Goal: Task Accomplishment & Management: Use online tool/utility

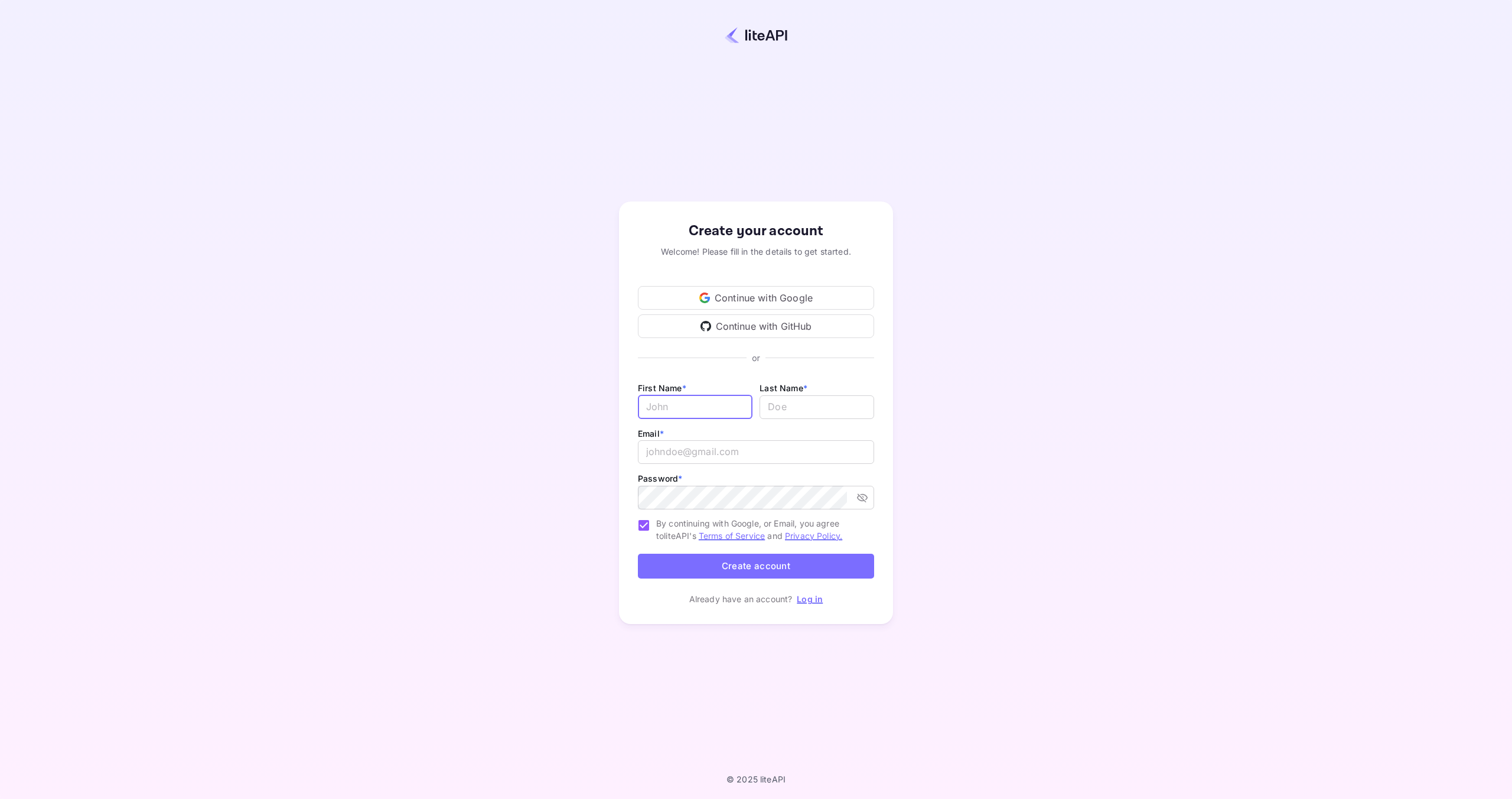
click at [668, 417] on input "Email *" at bounding box center [694, 407] width 114 height 23
type input "[PERSON_NAME]"
type input "[EMAIL_ADDRESS][DOMAIN_NAME]"
click at [769, 556] on button "Create account" at bounding box center [756, 566] width 237 height 25
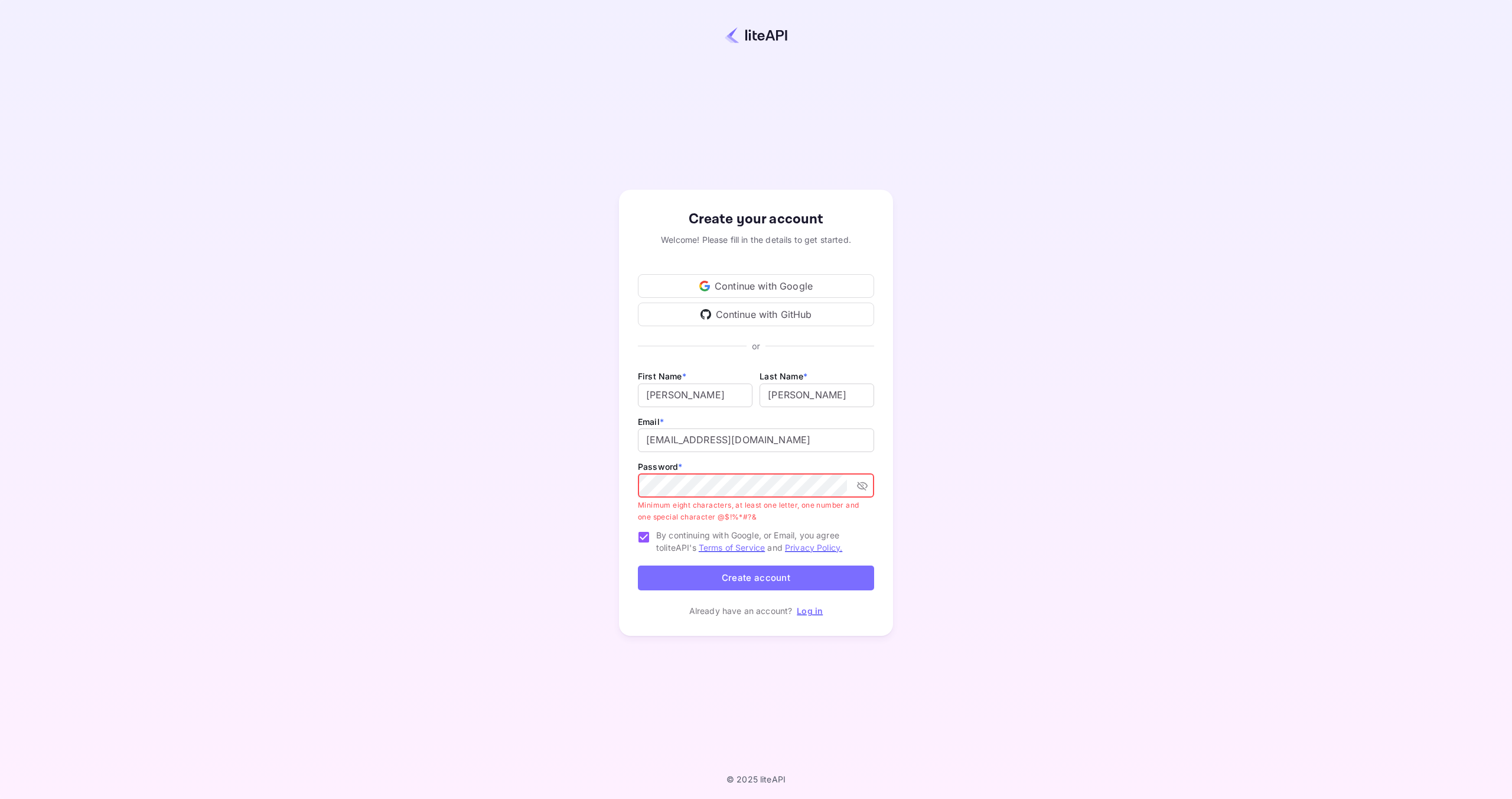
click at [868, 484] on button "toggle password visibility" at bounding box center [862, 485] width 21 height 21
click at [804, 283] on div "Continue with Google" at bounding box center [756, 286] width 237 height 23
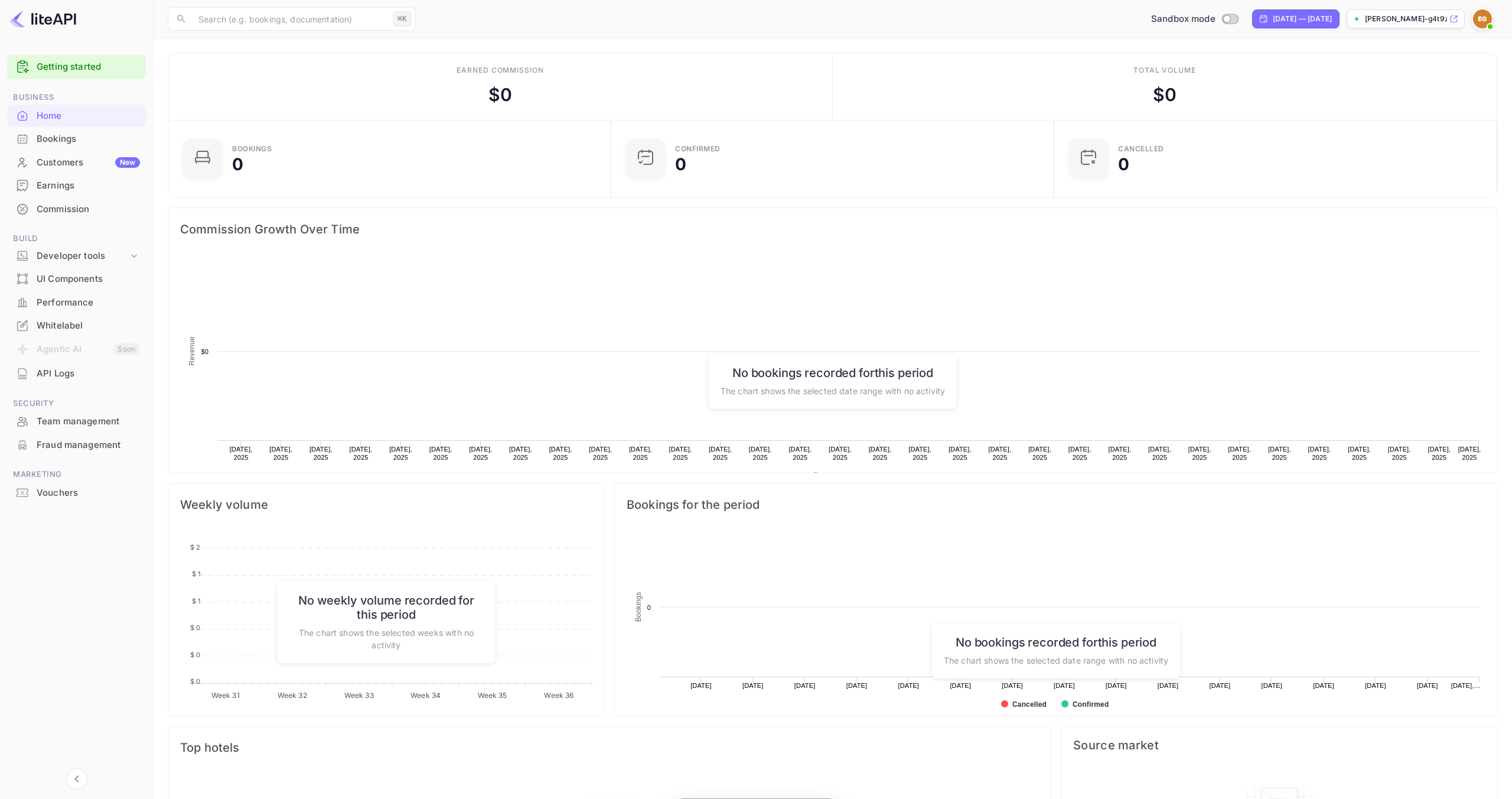
scroll to position [192, 436]
click at [1484, 24] on span at bounding box center [1490, 26] width 12 height 12
click at [1429, 86] on div "Settings" at bounding box center [1425, 93] width 136 height 28
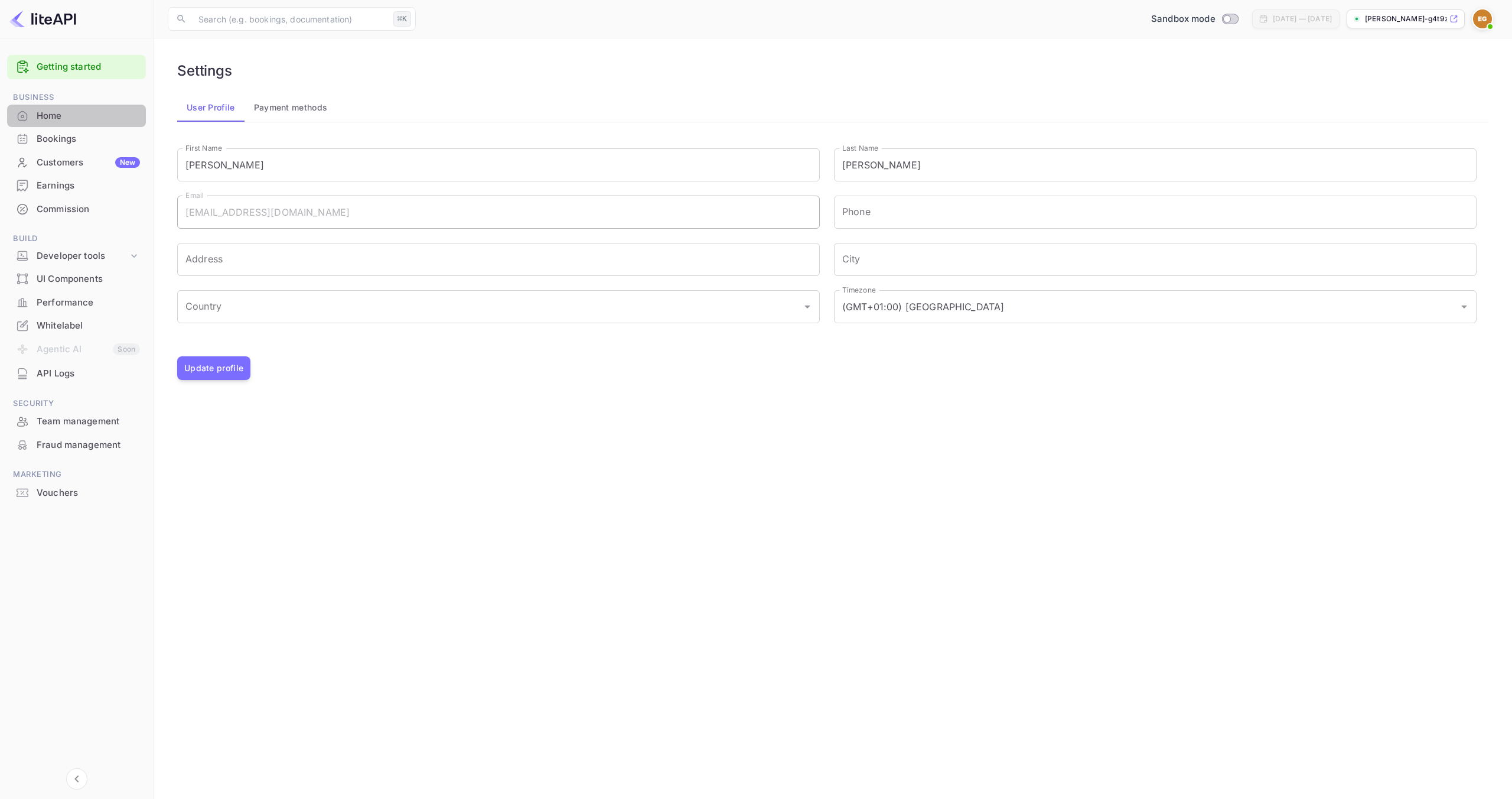
click at [103, 120] on div "Home" at bounding box center [88, 116] width 103 height 14
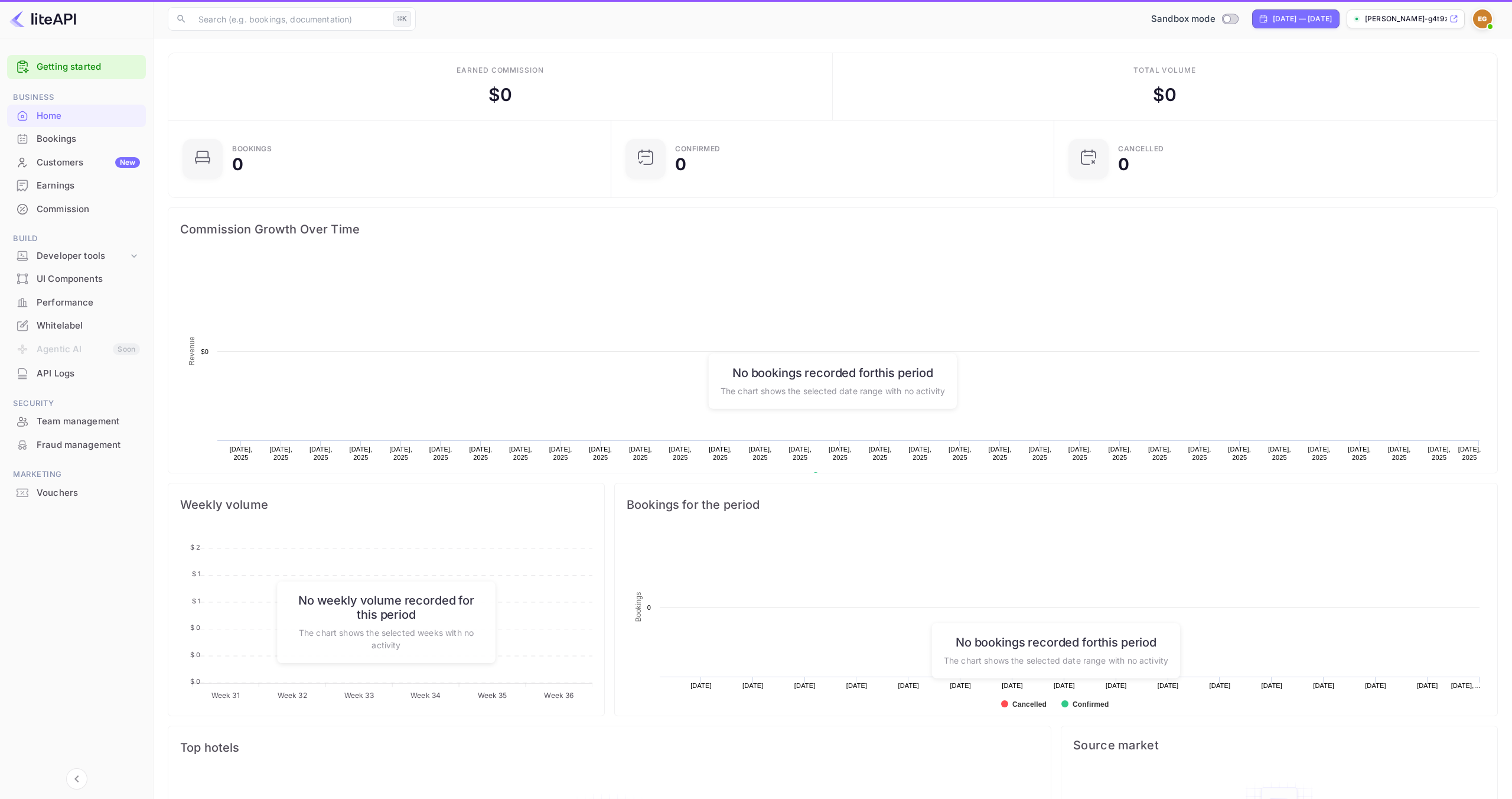
scroll to position [192, 436]
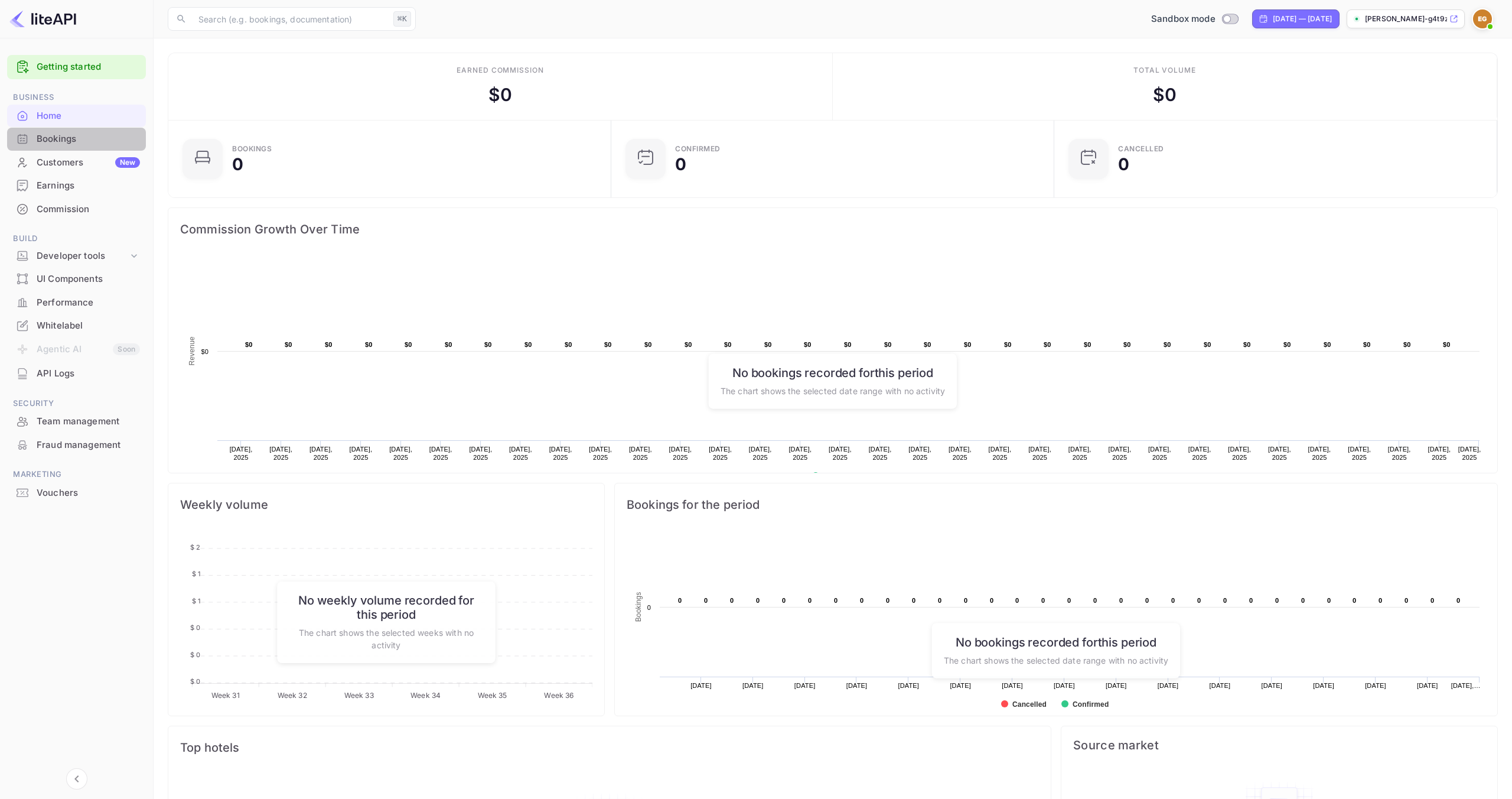
click at [96, 146] on div "Bookings" at bounding box center [76, 139] width 139 height 23
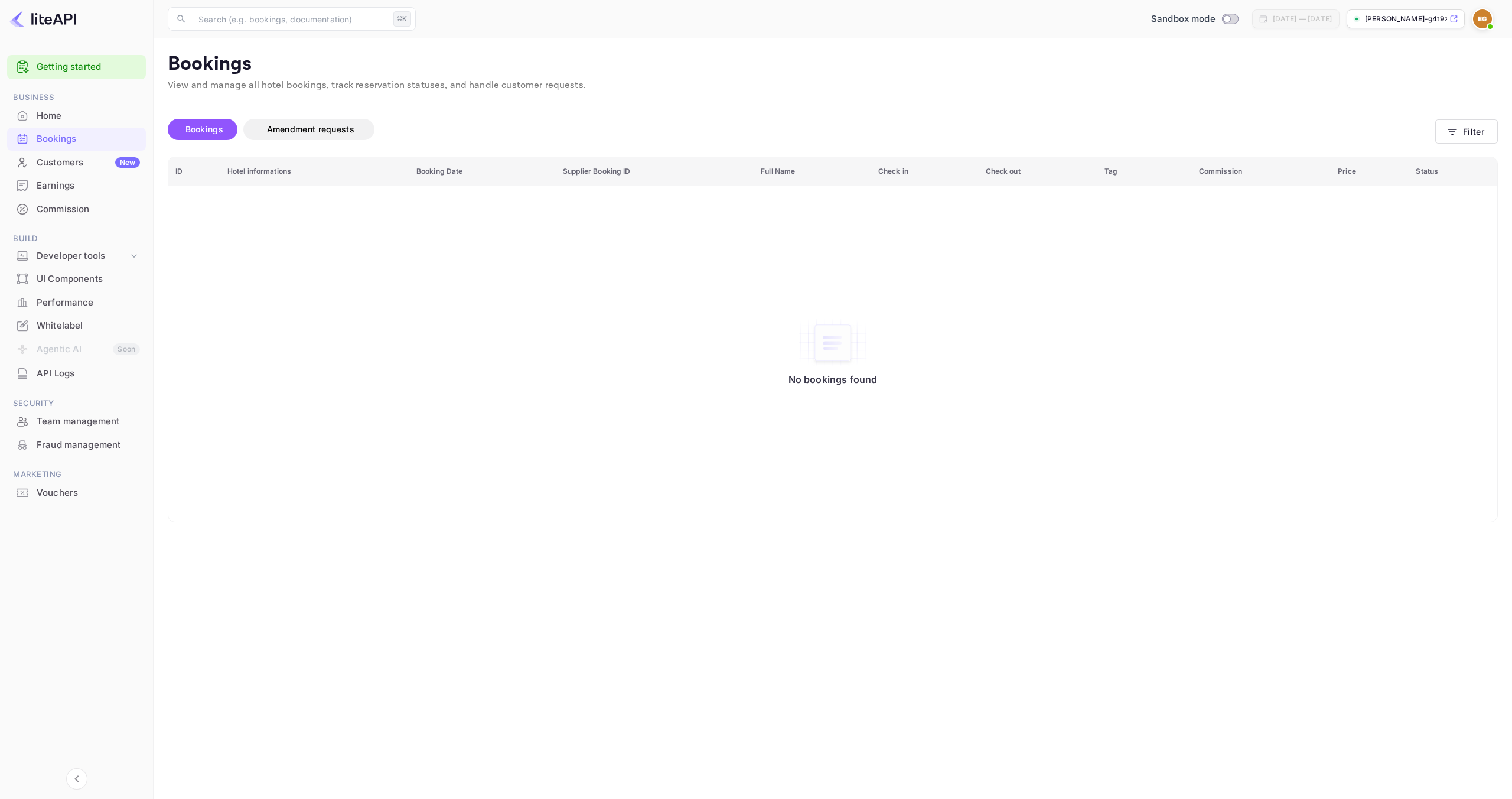
click at [102, 319] on div "Whitelabel" at bounding box center [88, 326] width 103 height 14
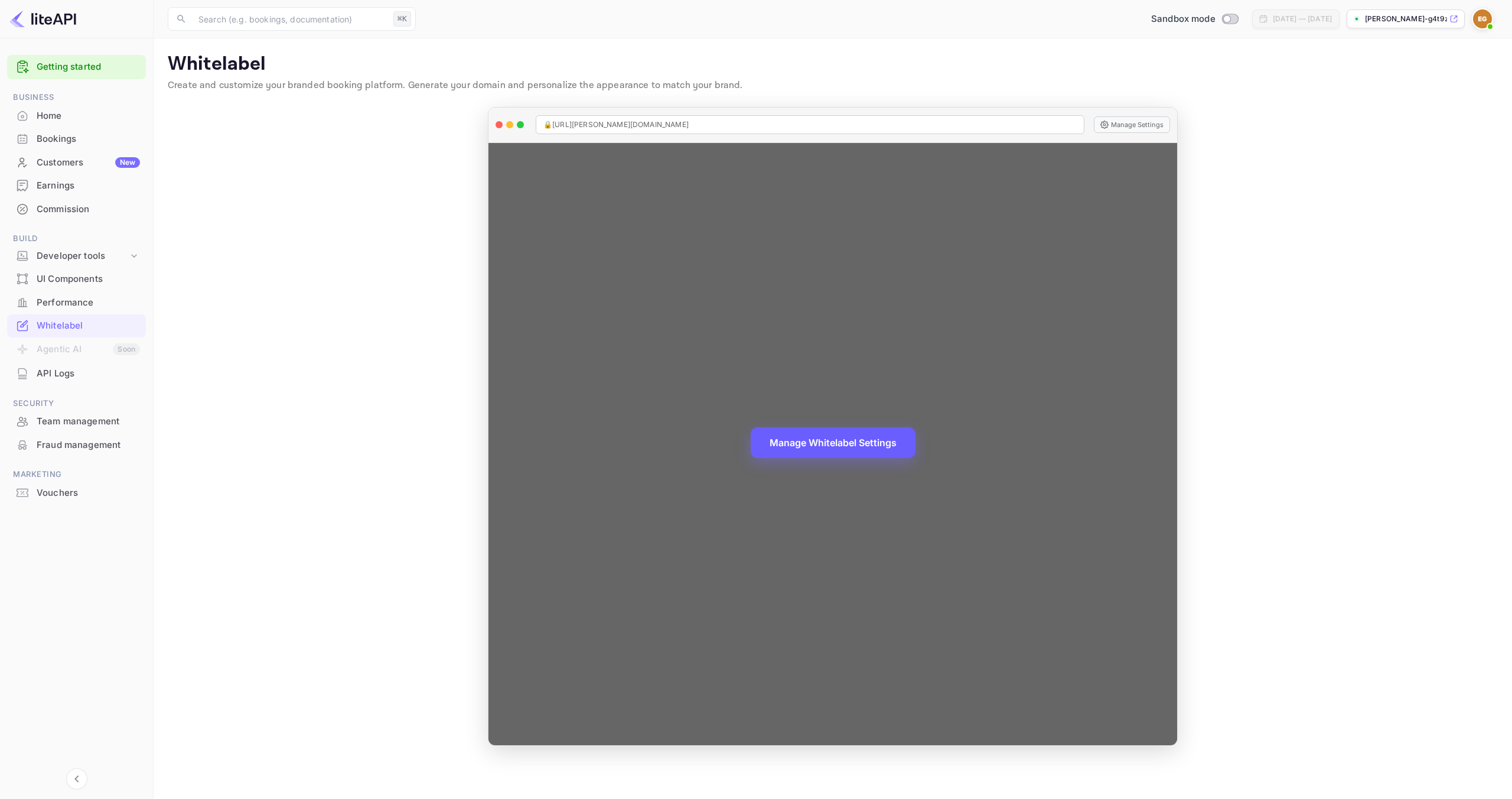
click at [832, 439] on button "Manage Whitelabel Settings" at bounding box center [833, 443] width 165 height 31
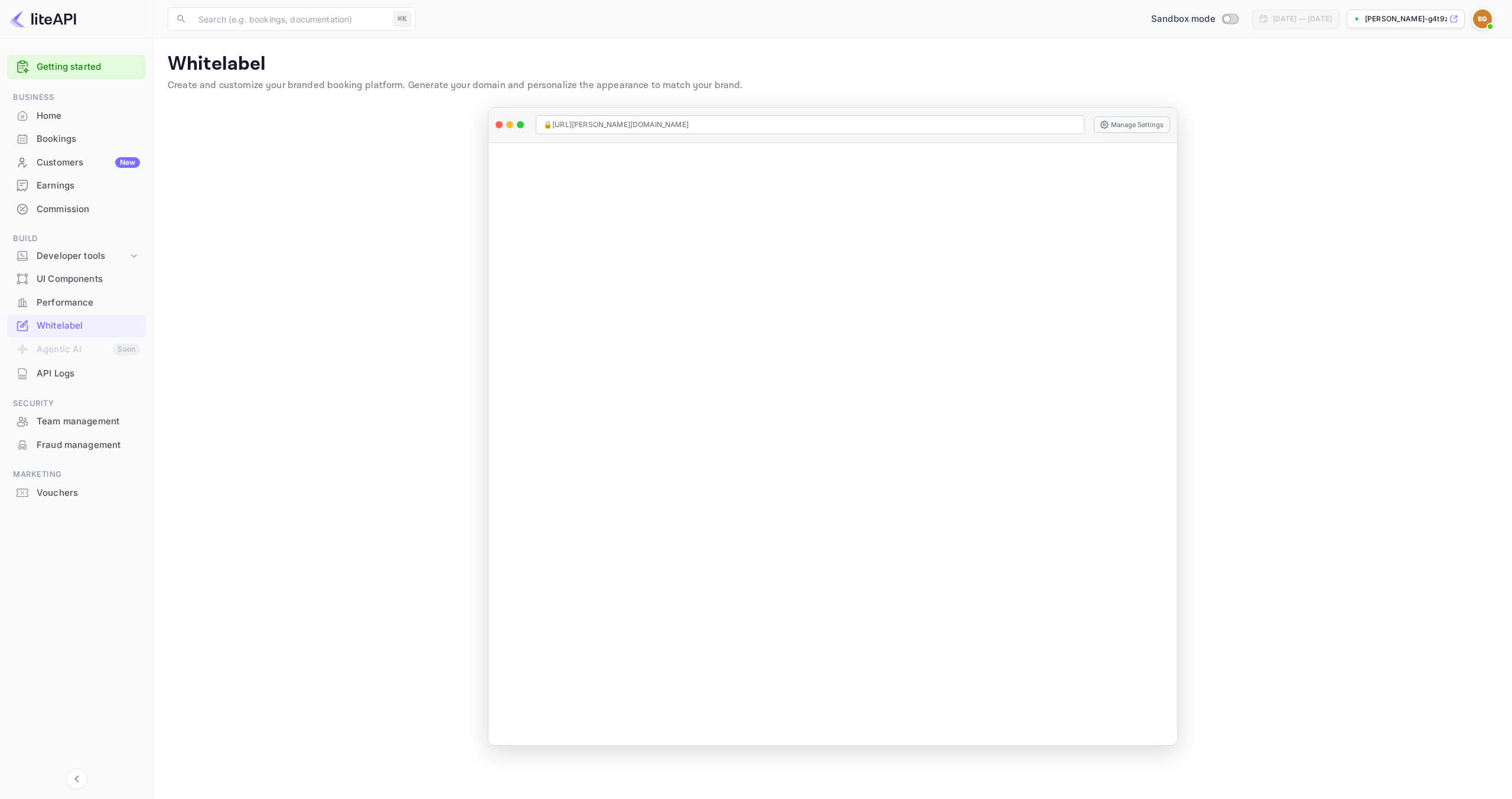
click at [1480, 20] on img at bounding box center [1482, 19] width 19 height 19
click at [1468, 84] on div "Settings" at bounding box center [1425, 93] width 136 height 28
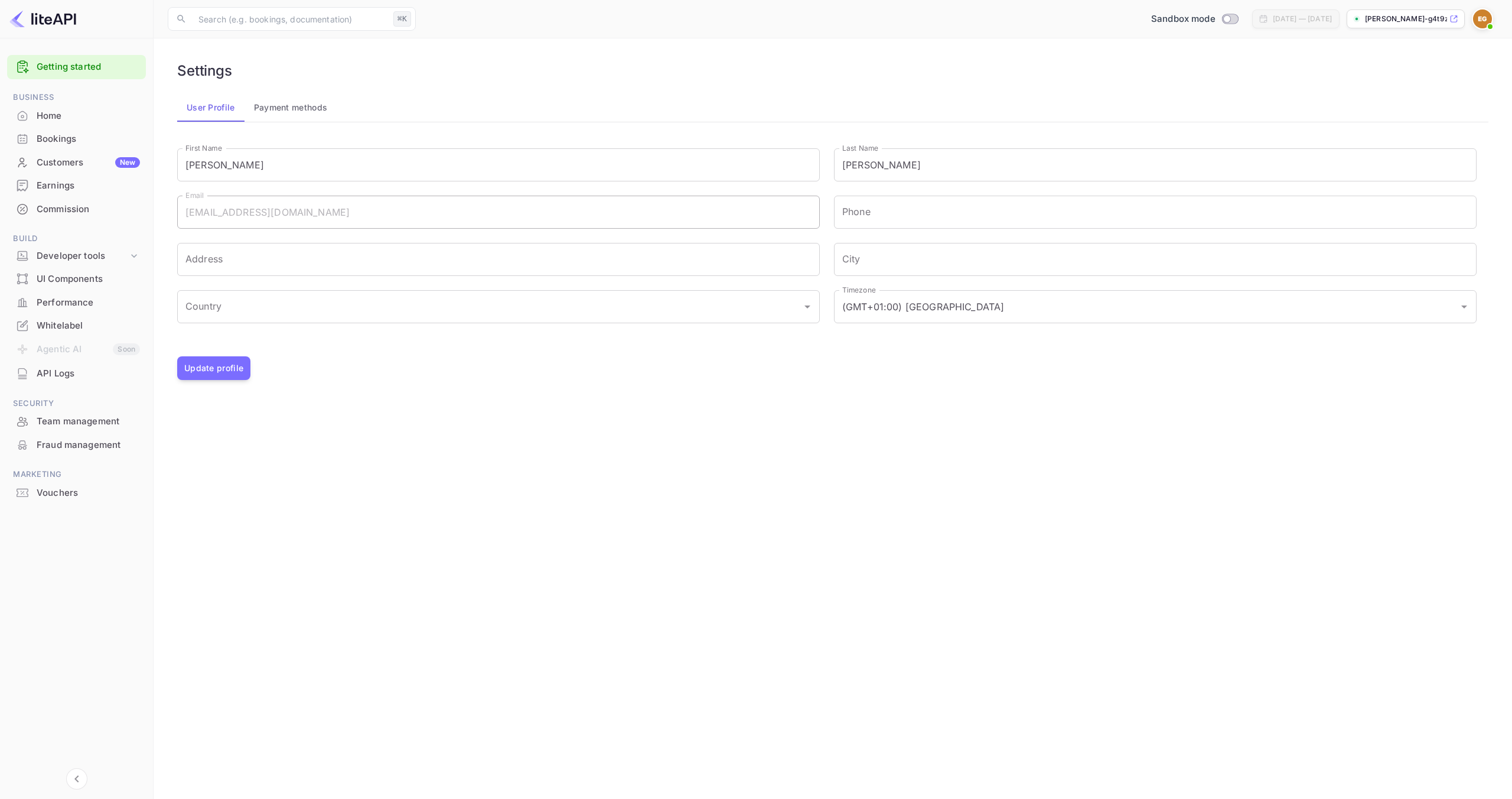
click at [50, 328] on div "Whitelabel" at bounding box center [88, 326] width 103 height 14
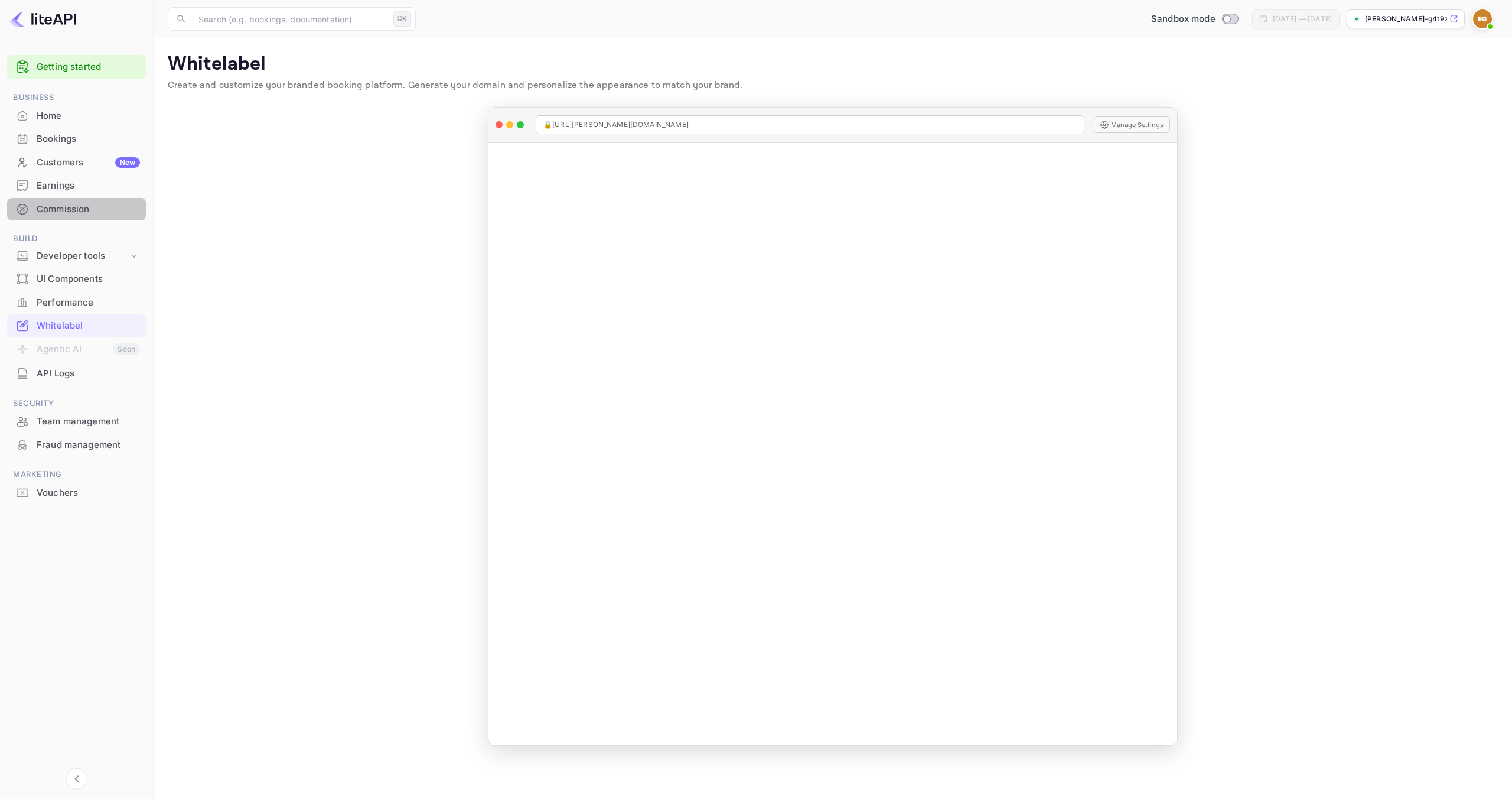
click at [99, 211] on div "Commission" at bounding box center [88, 209] width 103 height 14
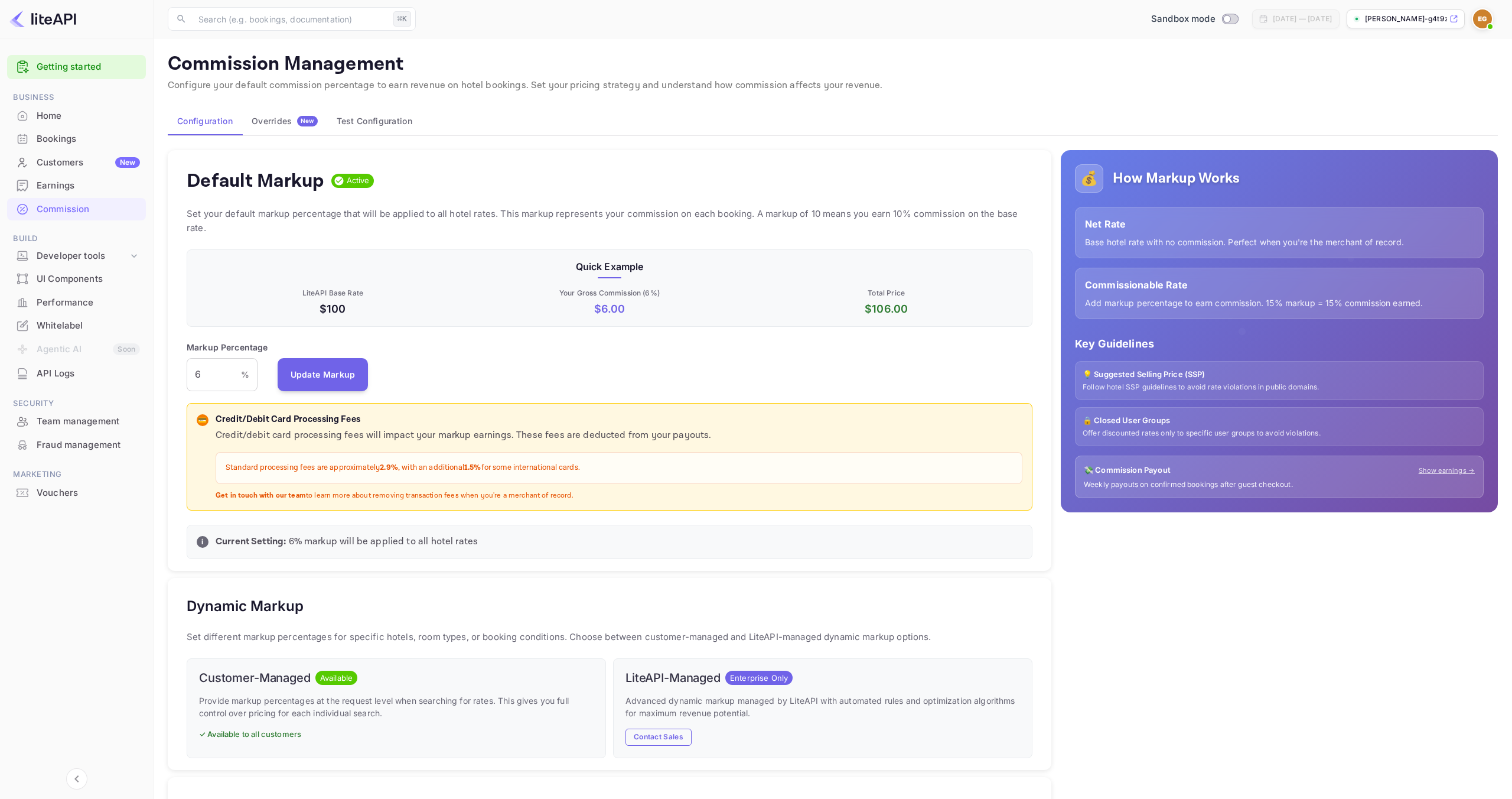
scroll to position [210, 846]
click at [202, 383] on input "6" at bounding box center [213, 374] width 55 height 33
type input "10"
click at [304, 374] on button "Update Markup" at bounding box center [322, 374] width 91 height 33
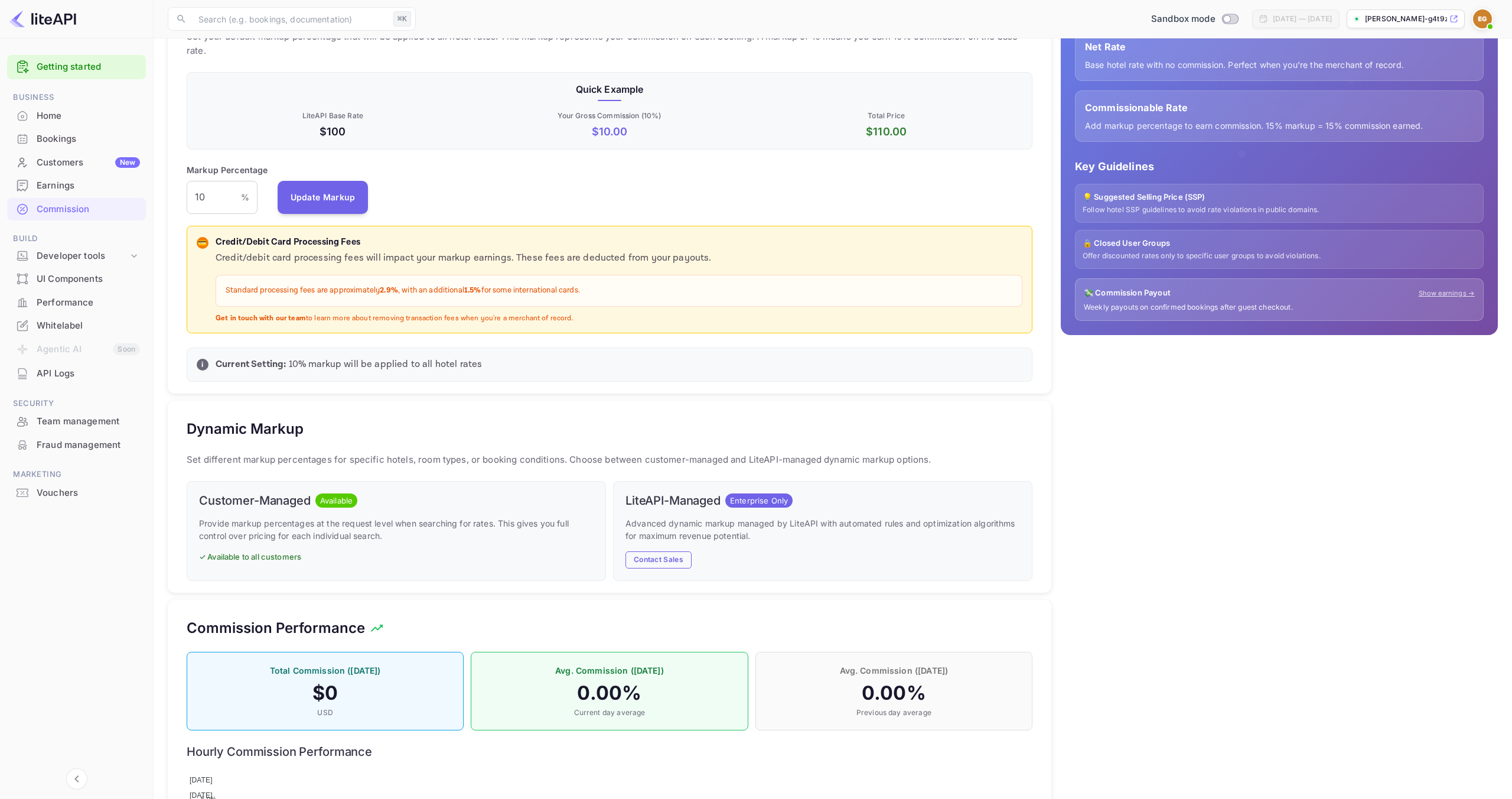
scroll to position [0, 0]
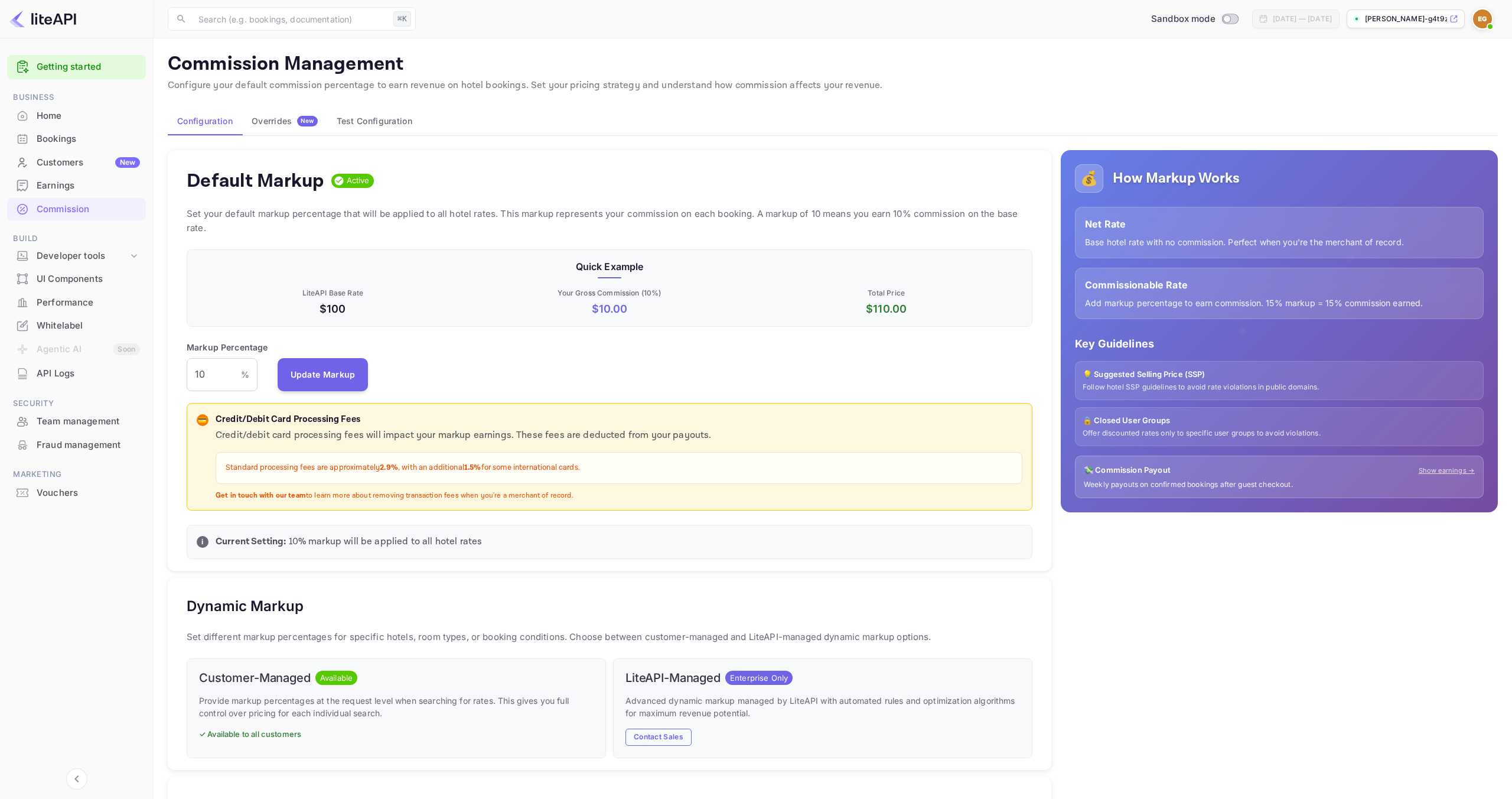
click at [387, 114] on button "Test Configuration" at bounding box center [374, 121] width 95 height 28
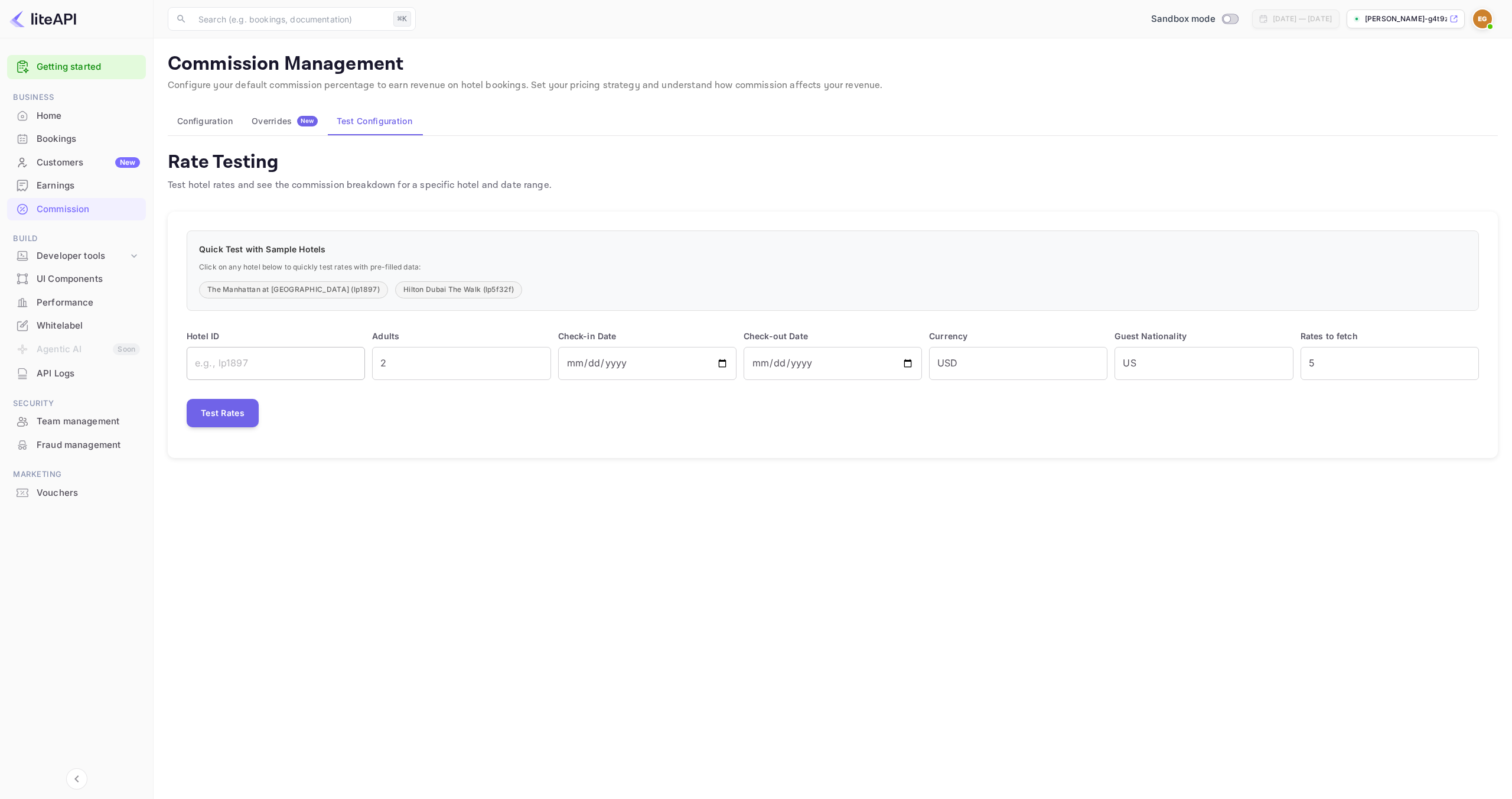
click at [273, 367] on input "text" at bounding box center [275, 363] width 178 height 33
click at [1154, 365] on input "US" at bounding box center [1203, 363] width 178 height 33
click at [253, 425] on button "Test Rates" at bounding box center [222, 413] width 72 height 28
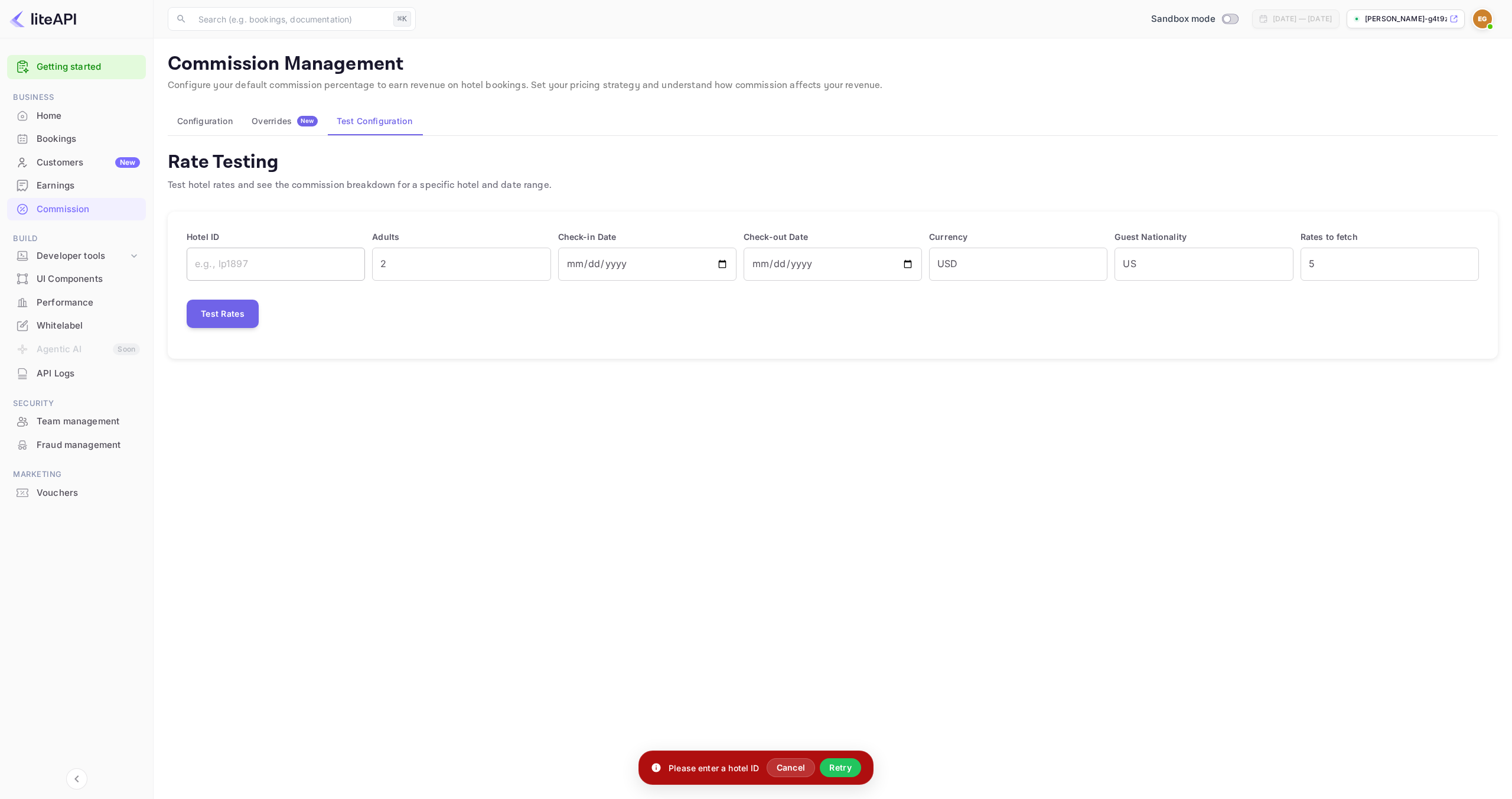
click at [307, 269] on input "text" at bounding box center [275, 264] width 178 height 33
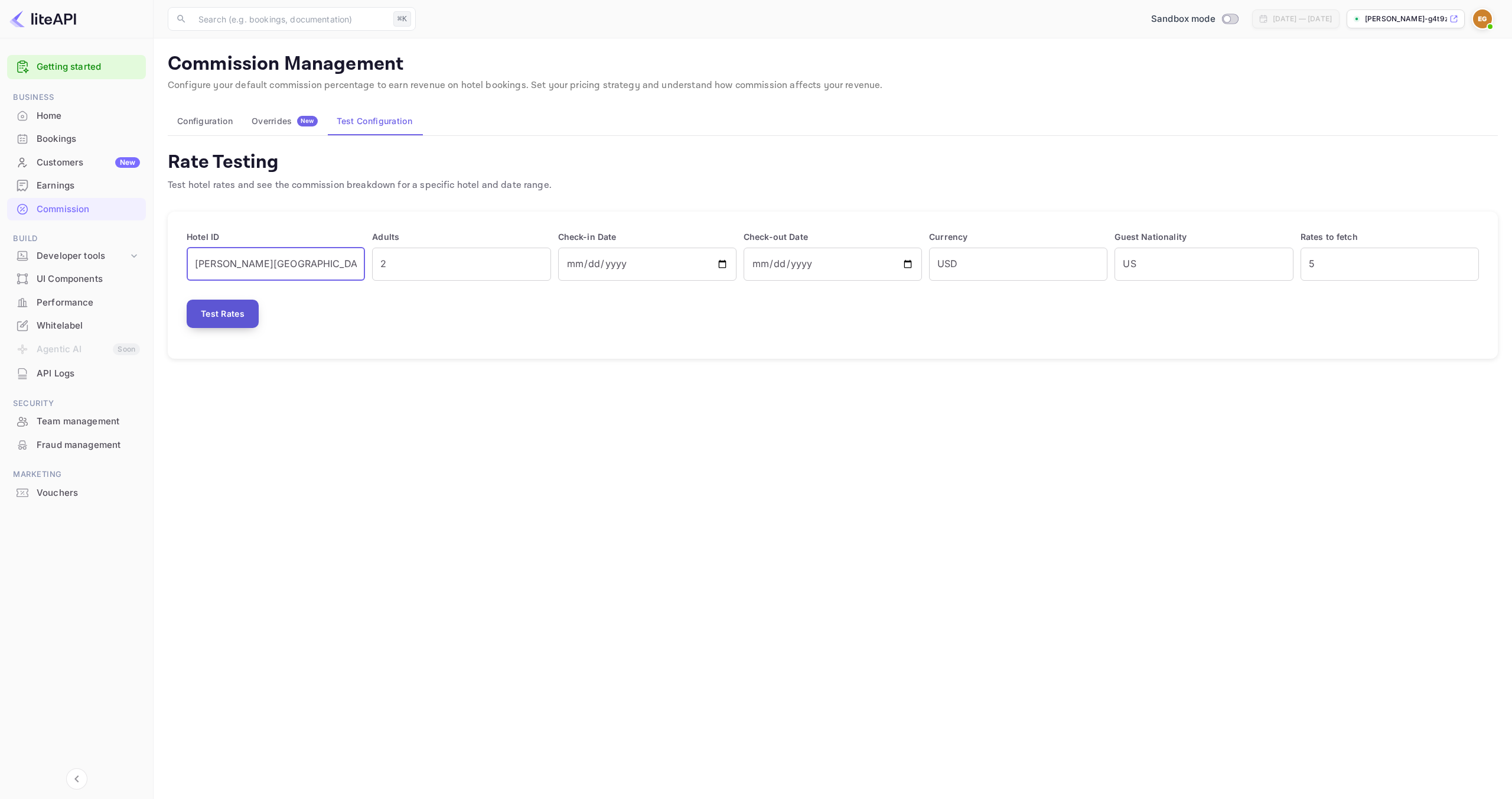
type input "[PERSON_NAME][GEOGRAPHIC_DATA]"
click at [251, 306] on button "Test Rates" at bounding box center [222, 313] width 72 height 28
click at [230, 299] on button "Test Rates" at bounding box center [222, 313] width 72 height 28
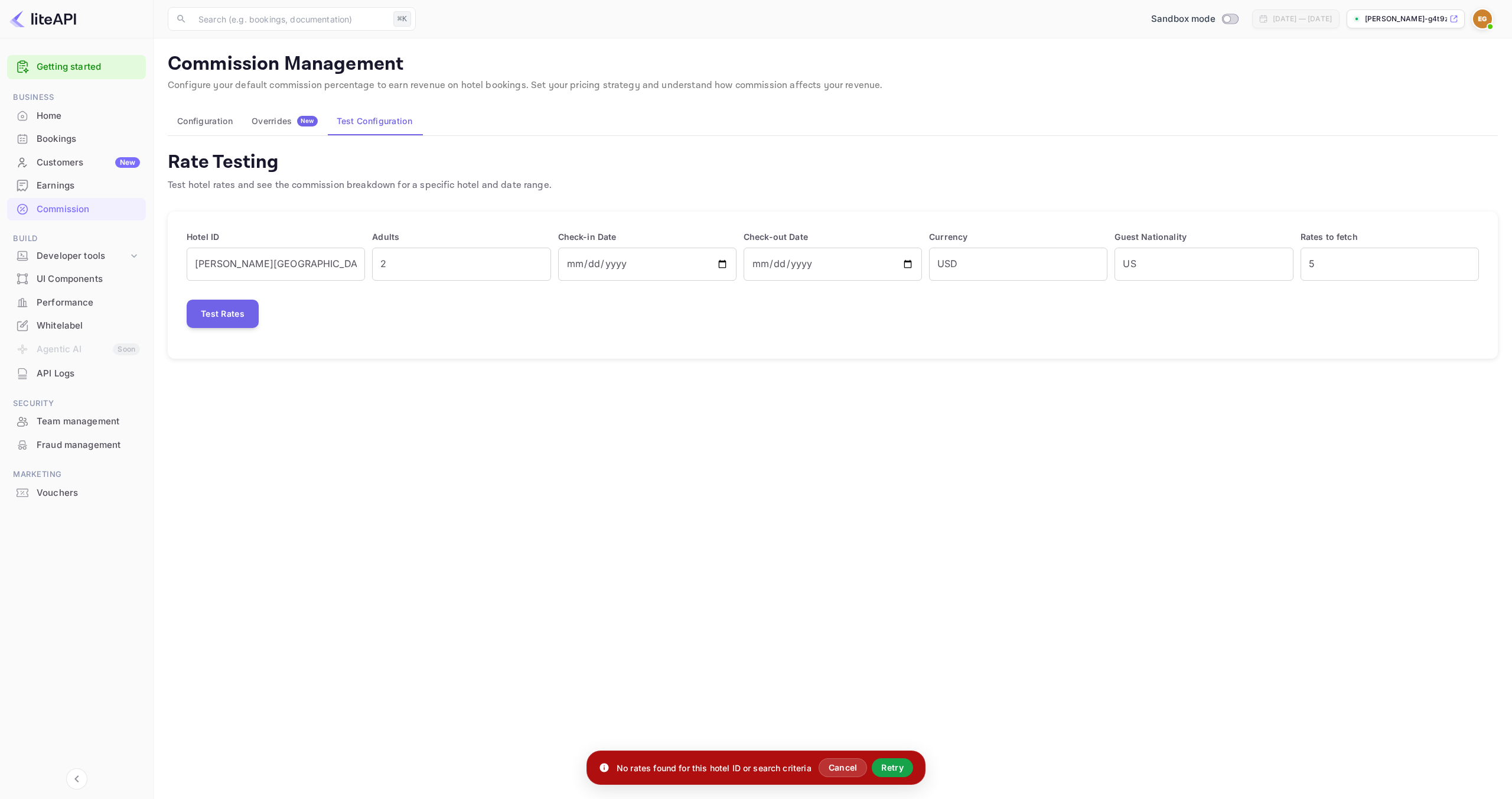
click at [906, 763] on button "Retry" at bounding box center [892, 768] width 41 height 19
click at [902, 765] on button "Retry" at bounding box center [892, 768] width 41 height 19
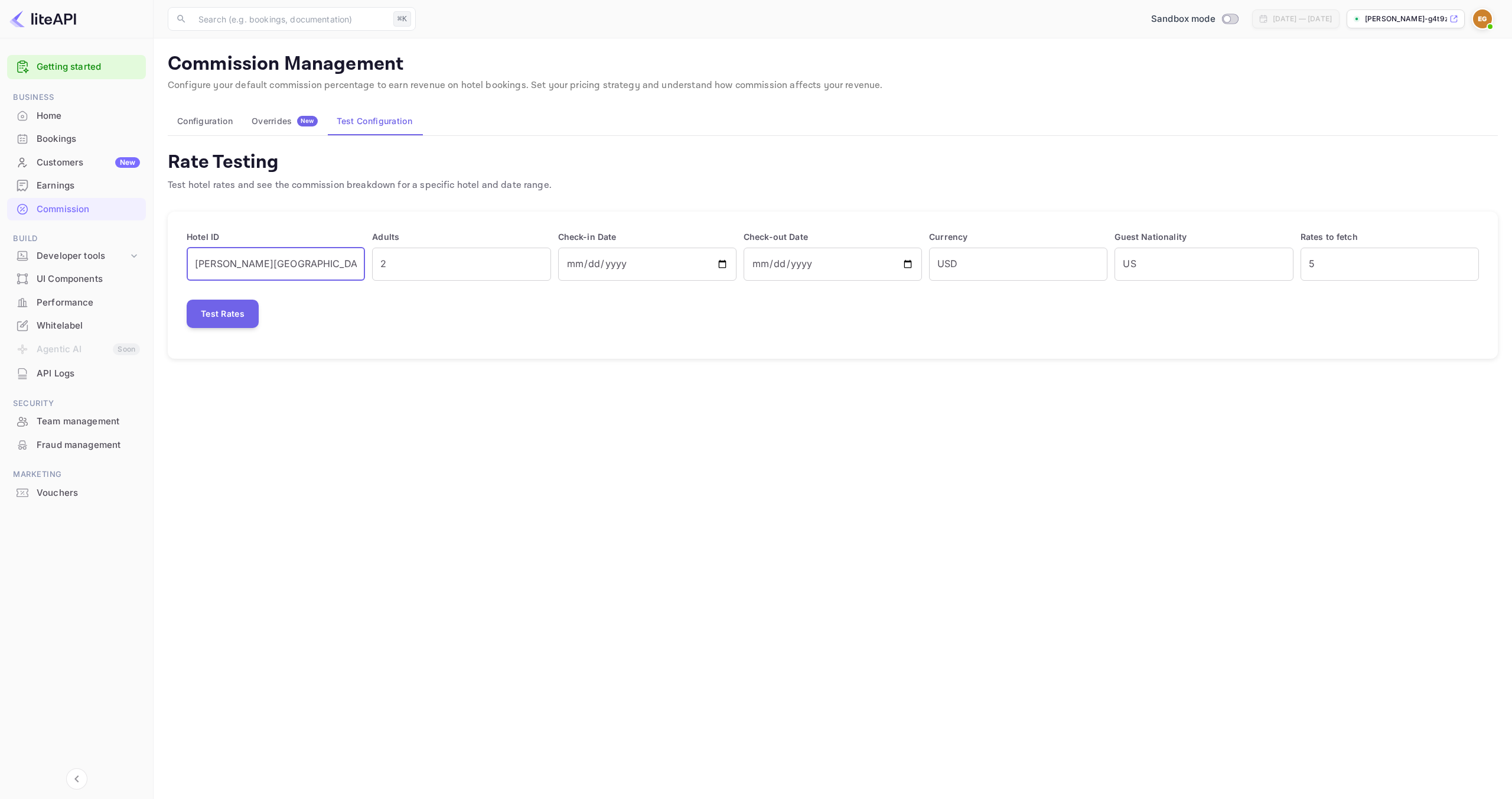
click at [304, 279] on input "[PERSON_NAME][GEOGRAPHIC_DATA]" at bounding box center [275, 264] width 178 height 33
type input "l"
type input "lp1897"
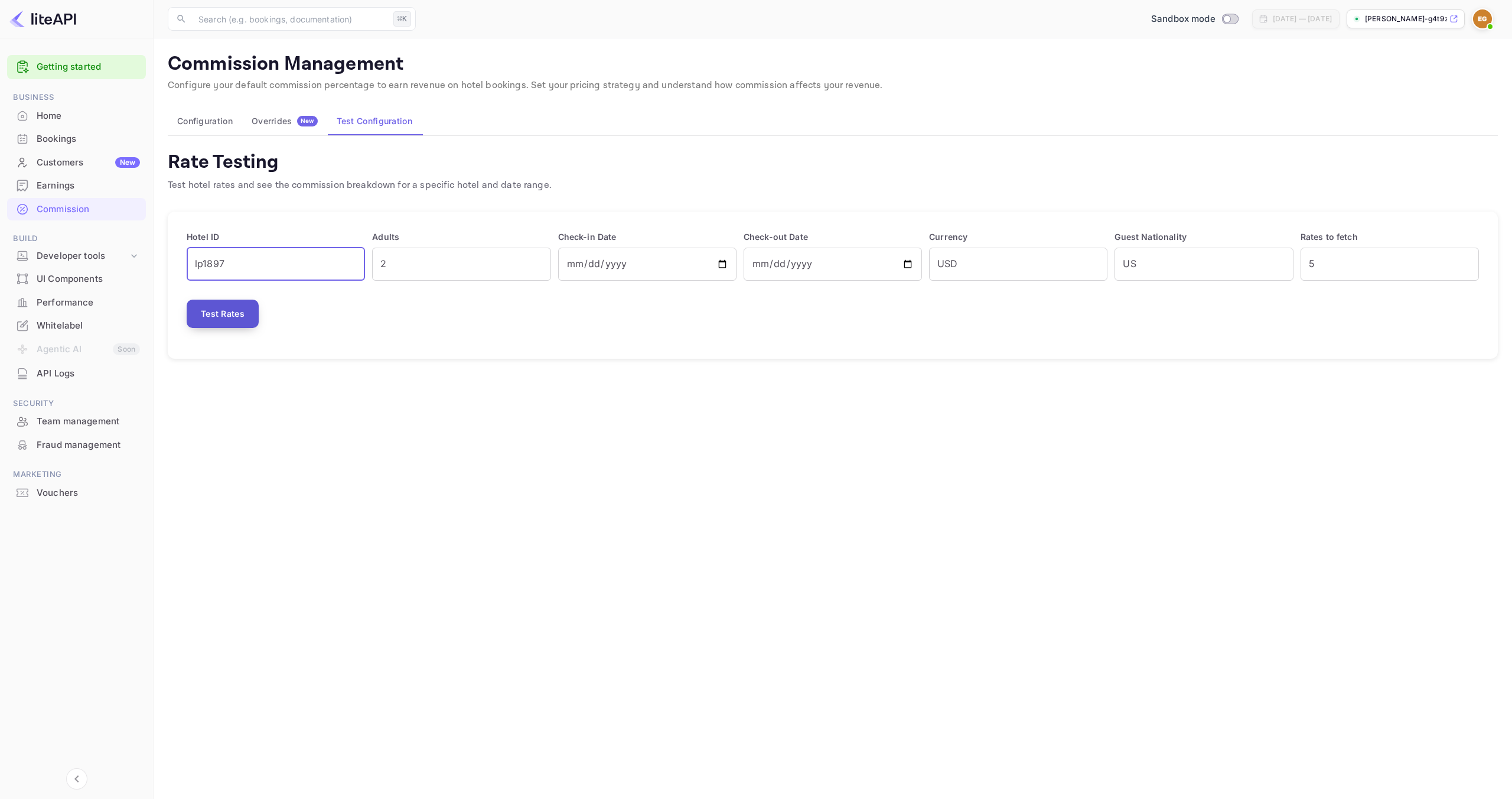
click at [245, 320] on button "Test Rates" at bounding box center [222, 313] width 72 height 28
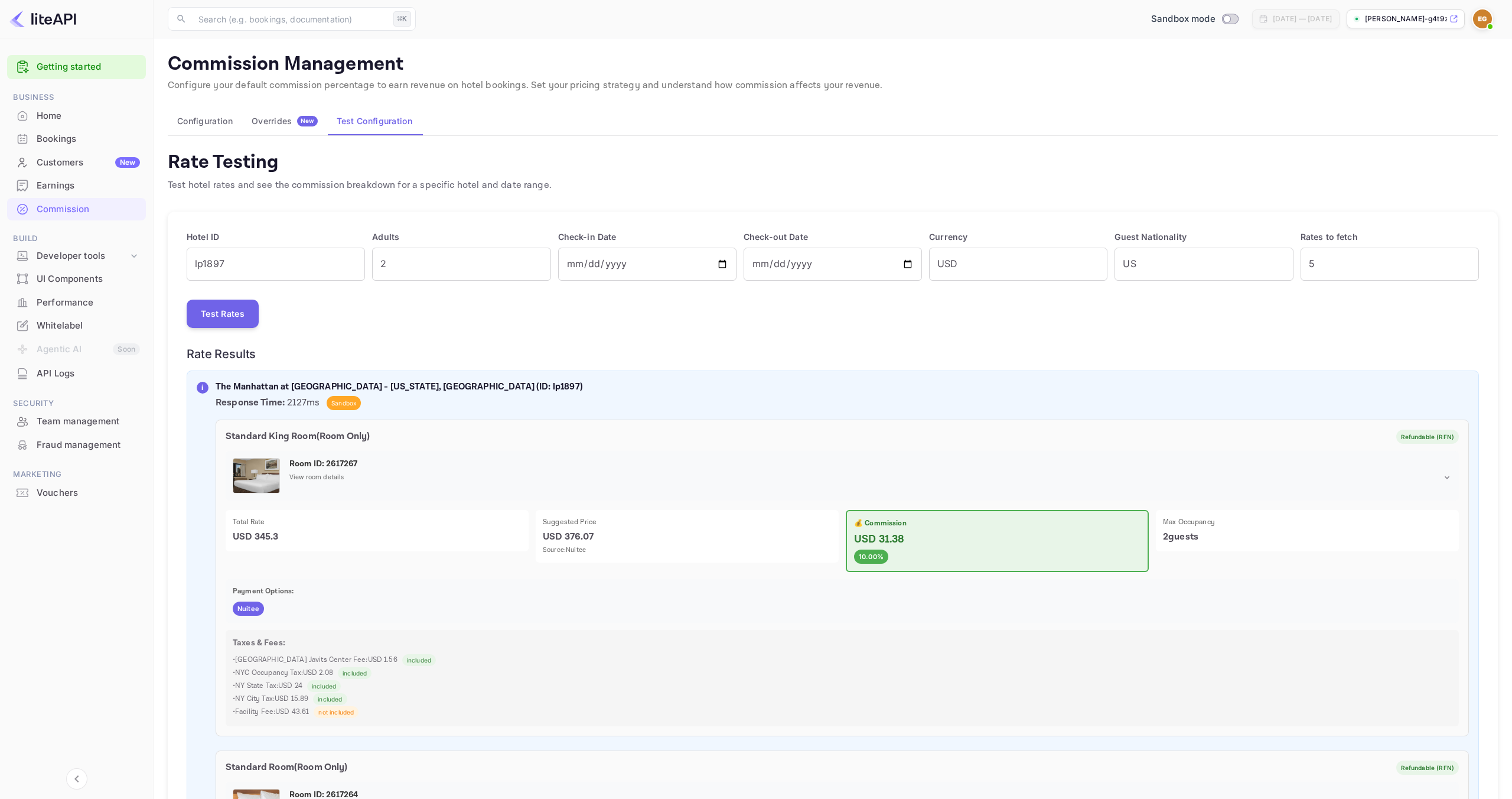
click at [282, 125] on div "Overrides New" at bounding box center [285, 121] width 66 height 11
